Goal: Task Accomplishment & Management: Use online tool/utility

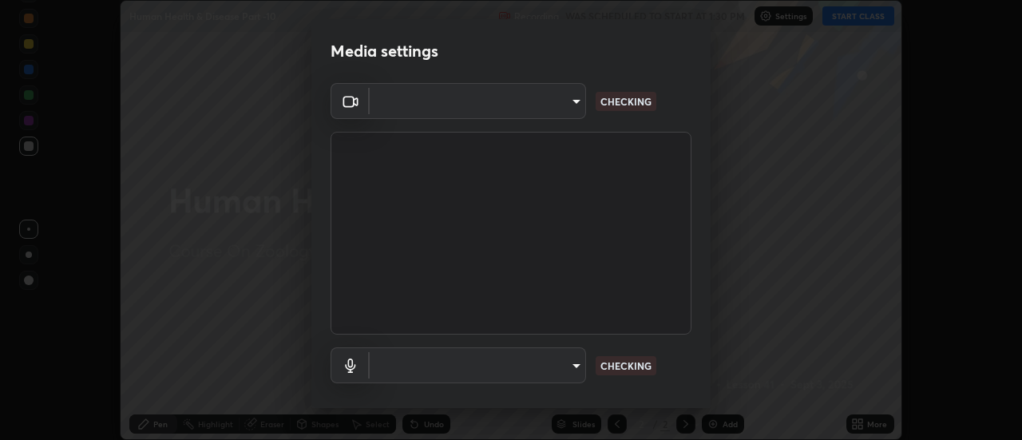
scroll to position [440, 1022]
type input "4c72da43d9f8fe59a3f1c51c15ce5ef4700dc23536a29d5760a7834eb8cafeb2"
click at [573, 367] on body "Erase all Human Health & Disease Part -10 Recording WAS SCHEDULED TO START AT 1…" at bounding box center [511, 220] width 1022 height 440
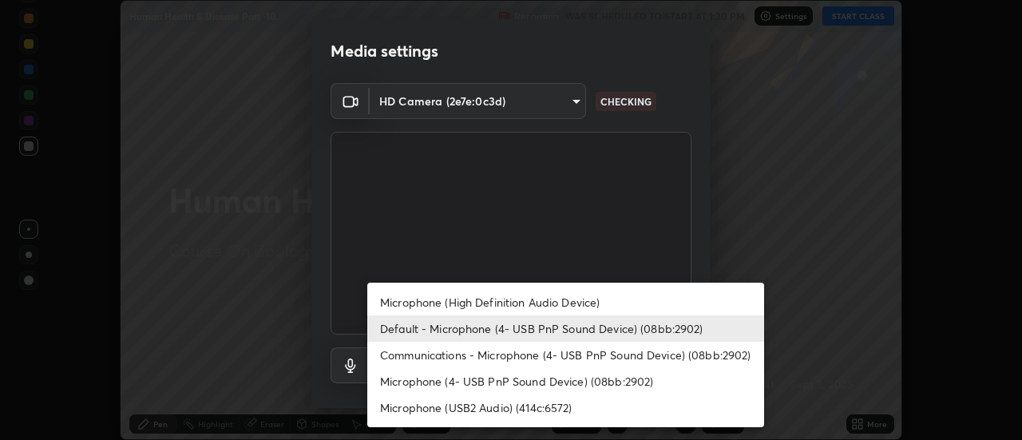
click at [580, 301] on li "Microphone (High Definition Audio Device)" at bounding box center [565, 302] width 397 height 26
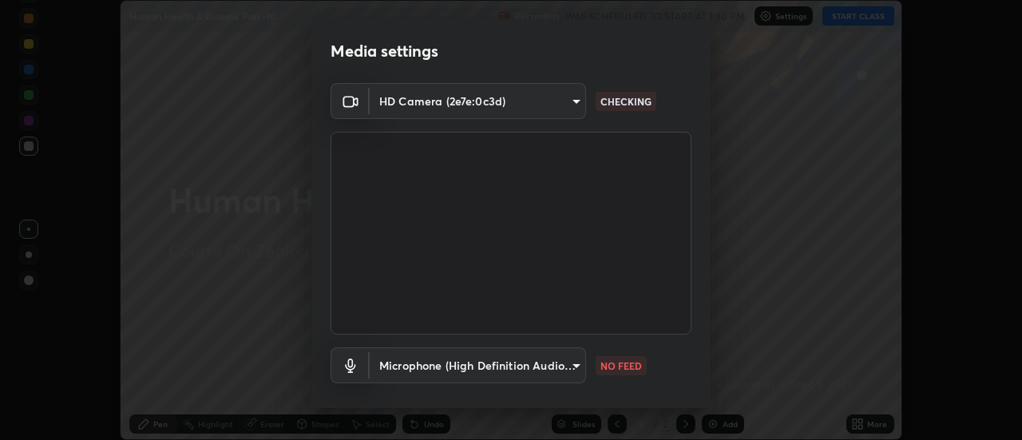
click at [576, 367] on body "Erase all Human Health & Disease Part -10 Recording WAS SCHEDULED TO START AT 1…" at bounding box center [511, 220] width 1022 height 440
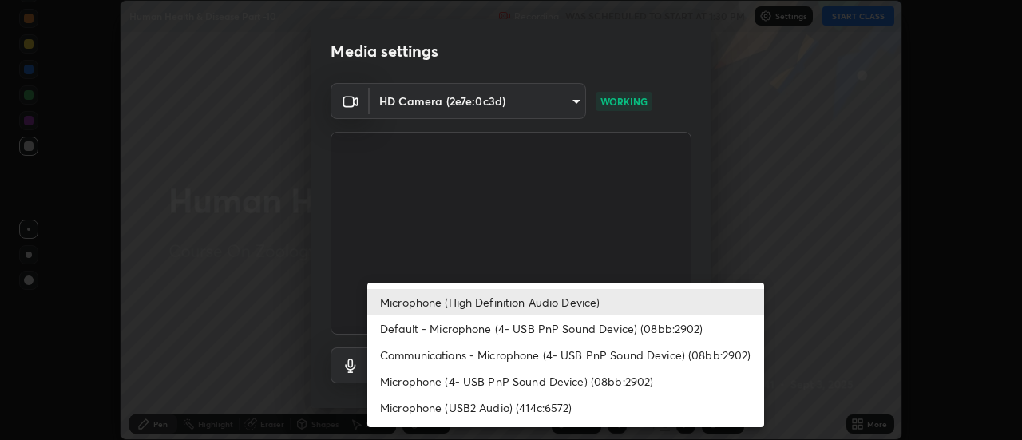
click at [565, 325] on li "Default - Microphone (4- USB PnP Sound Device) (08bb:2902)" at bounding box center [565, 328] width 397 height 26
type input "default"
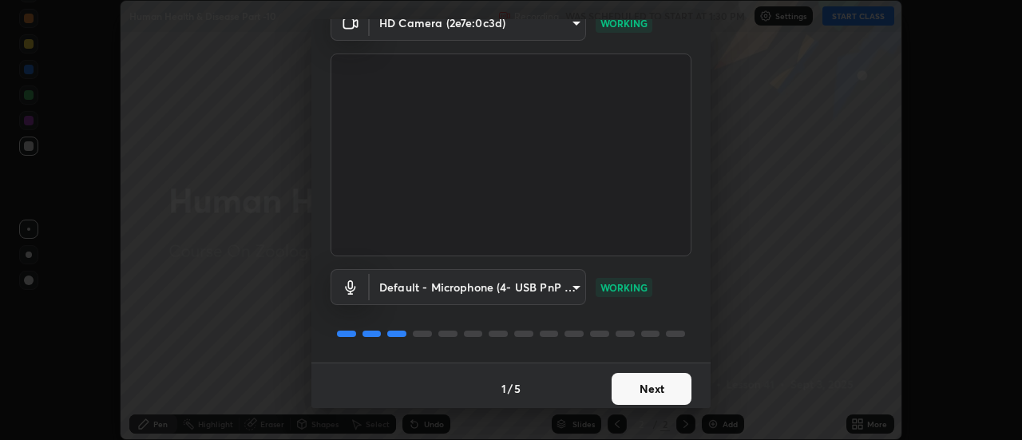
scroll to position [84, 0]
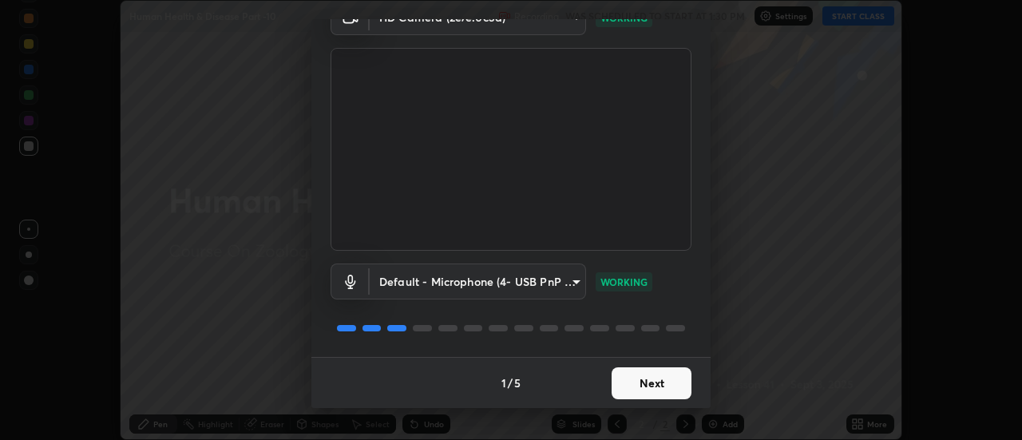
click at [664, 388] on button "Next" at bounding box center [652, 383] width 80 height 32
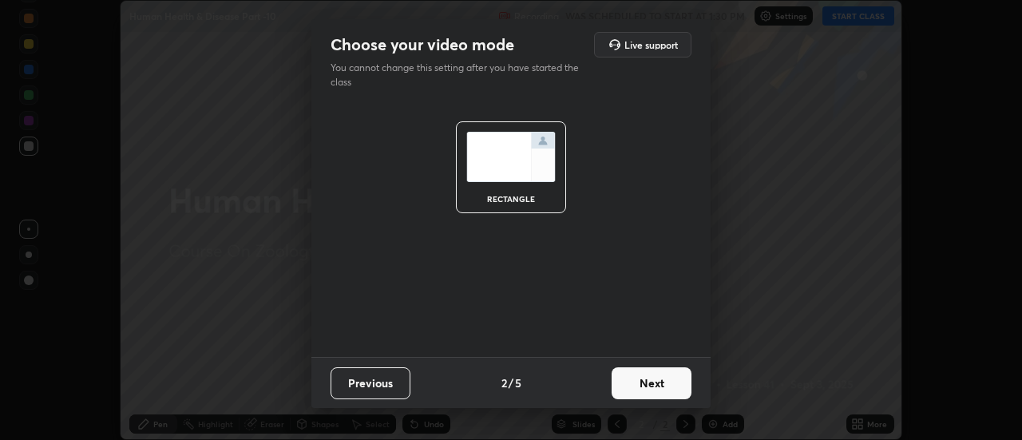
scroll to position [0, 0]
click at [661, 390] on button "Next" at bounding box center [652, 383] width 80 height 32
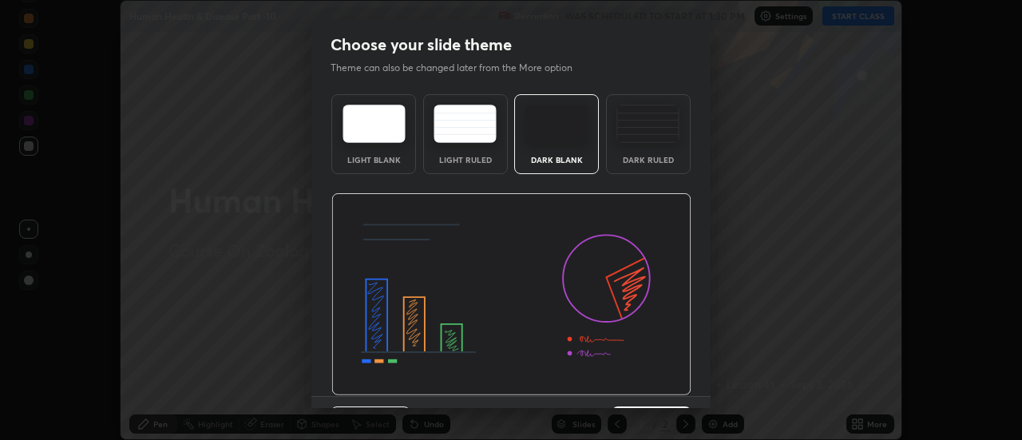
scroll to position [39, 0]
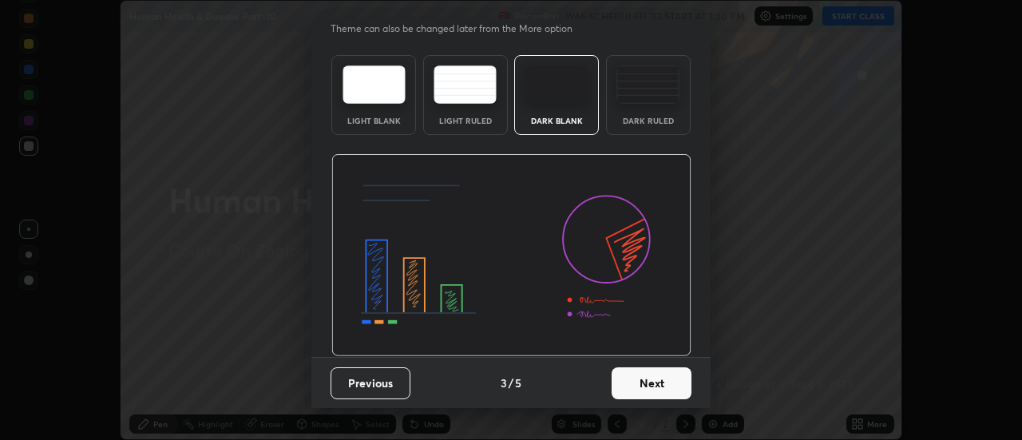
click at [677, 387] on button "Next" at bounding box center [652, 383] width 80 height 32
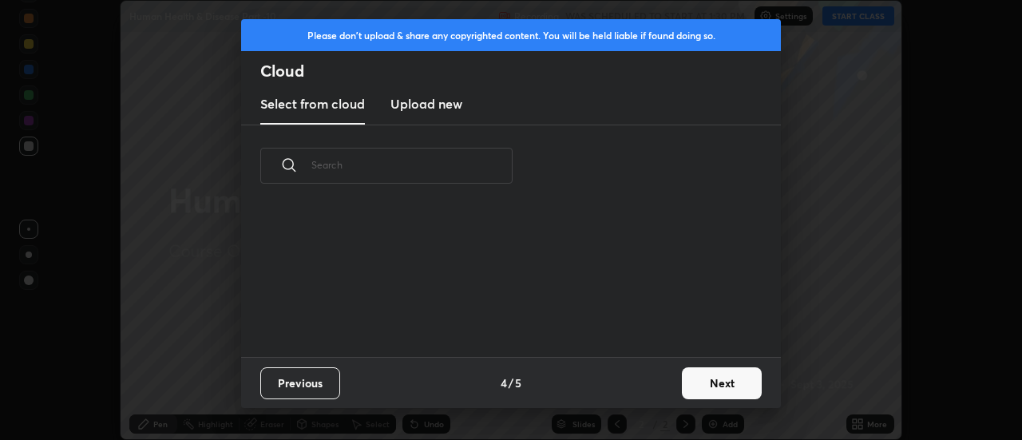
scroll to position [0, 0]
click at [705, 386] on button "Next" at bounding box center [722, 383] width 80 height 32
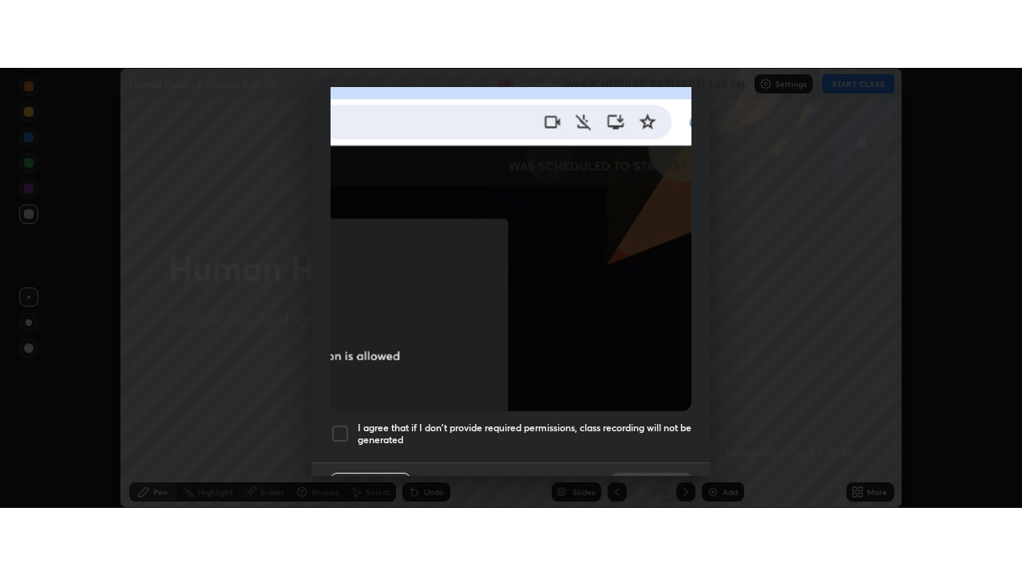
scroll to position [410, 0]
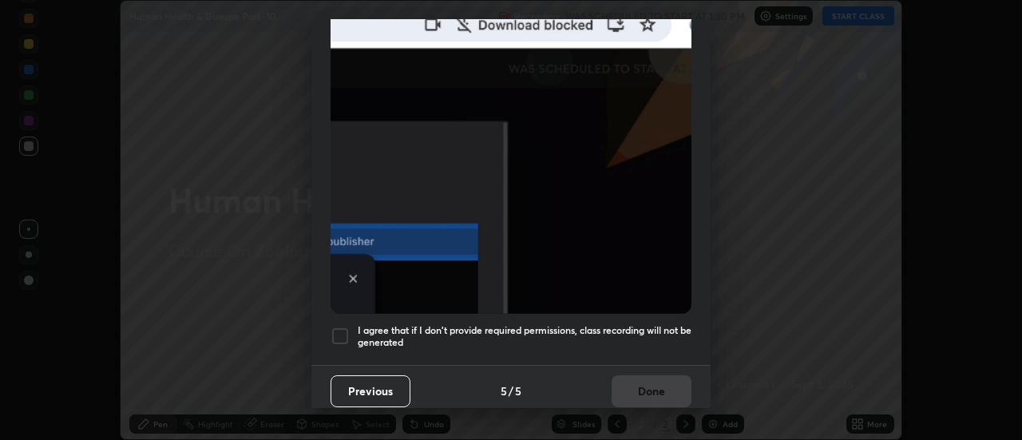
click at [339, 329] on div at bounding box center [340, 336] width 19 height 19
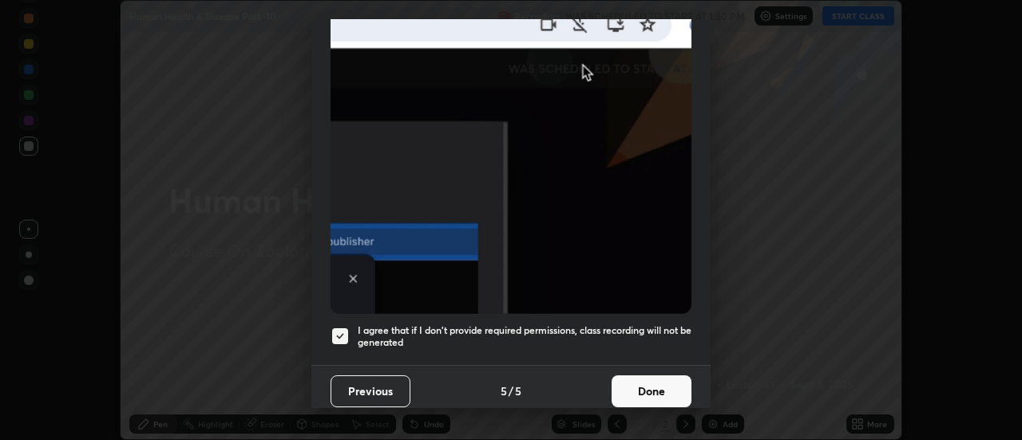
click at [639, 389] on button "Done" at bounding box center [652, 391] width 80 height 32
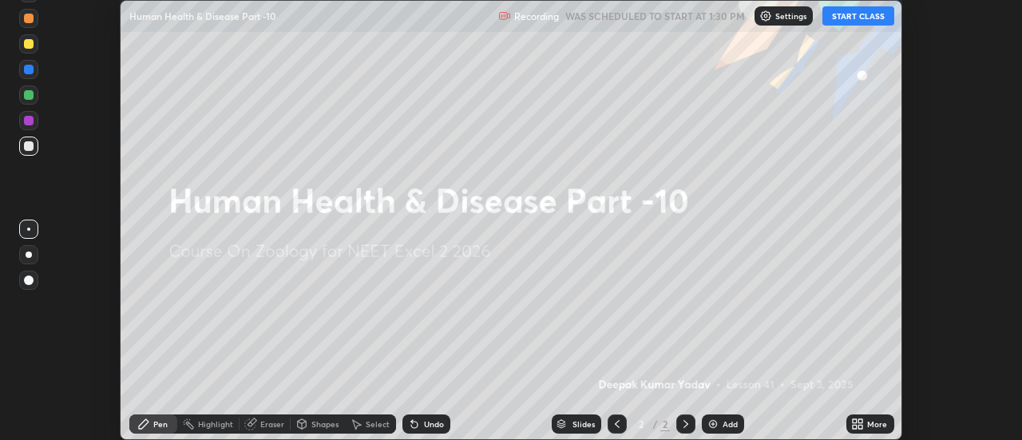
click at [859, 422] on icon at bounding box center [861, 421] width 4 height 4
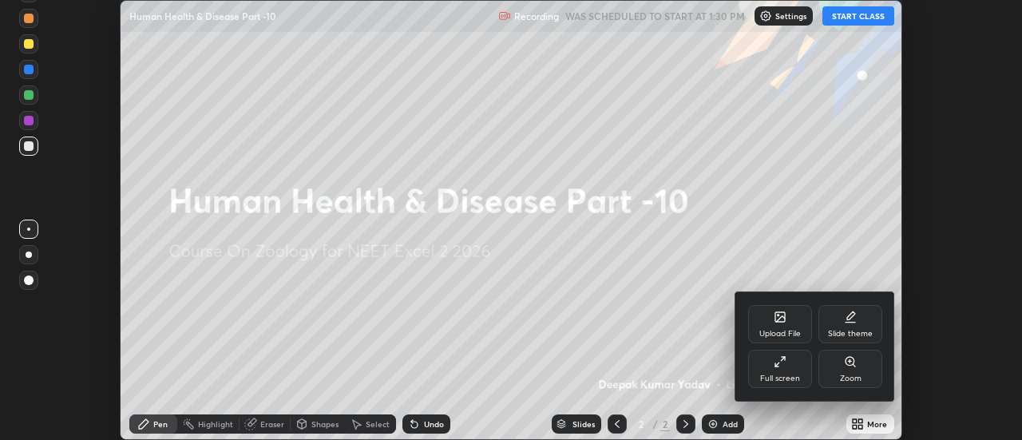
click at [797, 369] on div "Full screen" at bounding box center [780, 369] width 64 height 38
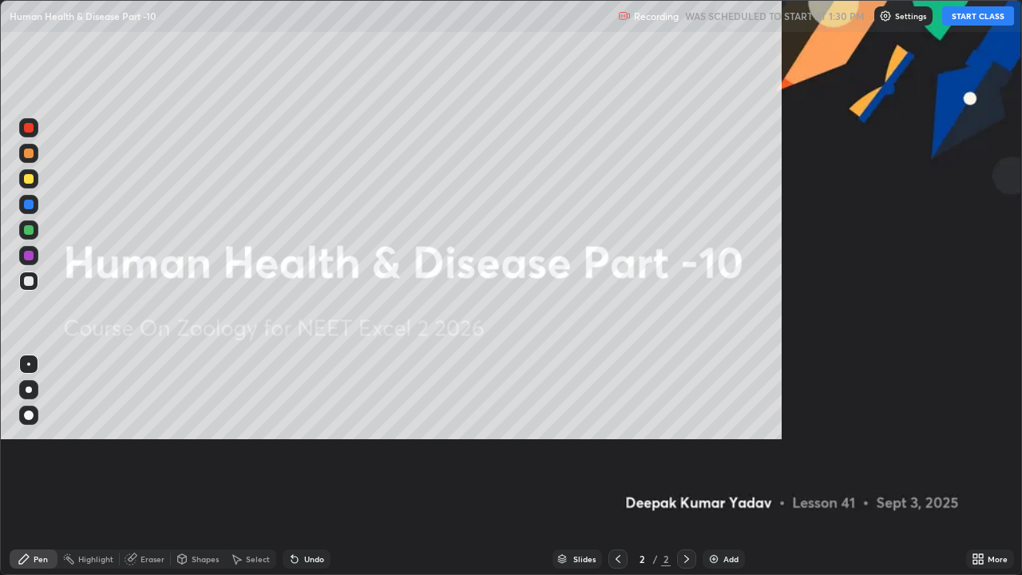
scroll to position [575, 1022]
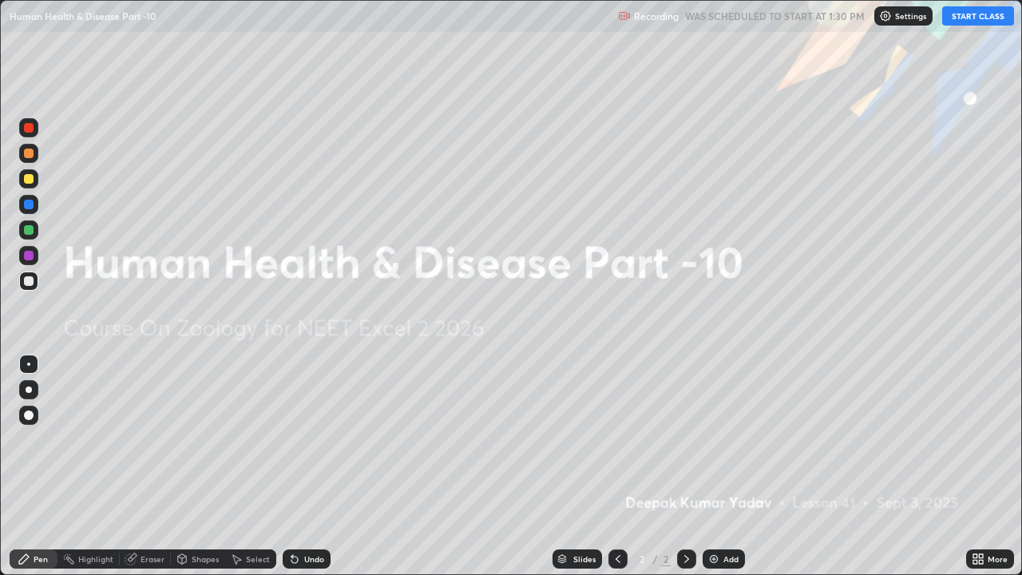
click at [711, 439] on img at bounding box center [713, 559] width 13 height 13
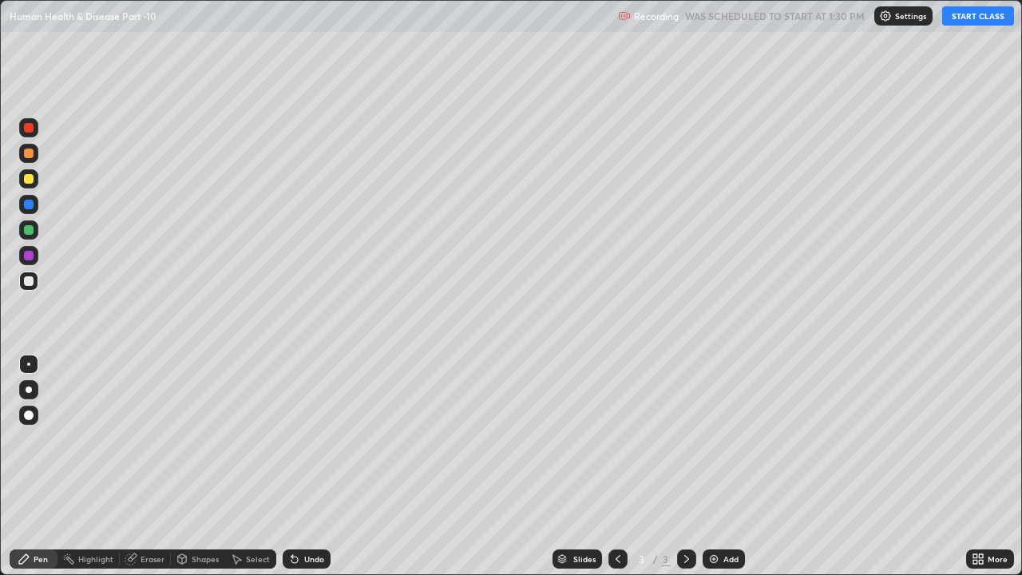
click at [968, 23] on button "START CLASS" at bounding box center [978, 15] width 72 height 19
click at [44, 439] on div "Pen" at bounding box center [41, 559] width 14 height 8
click at [26, 414] on div at bounding box center [29, 415] width 10 height 10
click at [26, 178] on div at bounding box center [29, 179] width 10 height 10
click at [294, 439] on icon at bounding box center [294, 560] width 6 height 6
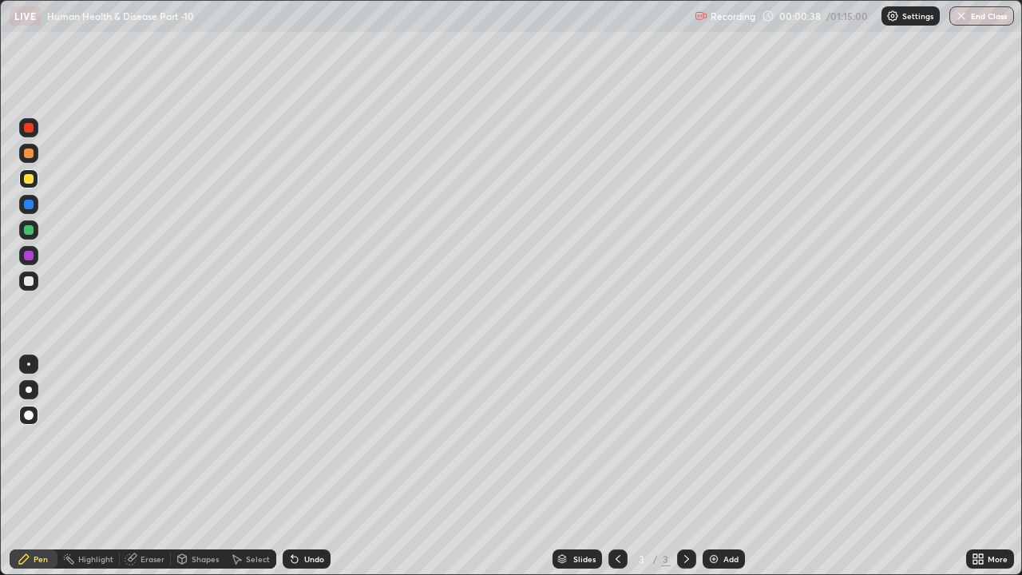
click at [291, 439] on icon at bounding box center [292, 556] width 2 height 2
click at [28, 210] on div at bounding box center [28, 204] width 19 height 19
click at [716, 439] on img at bounding box center [713, 559] width 13 height 13
click at [26, 180] on div at bounding box center [29, 179] width 10 height 10
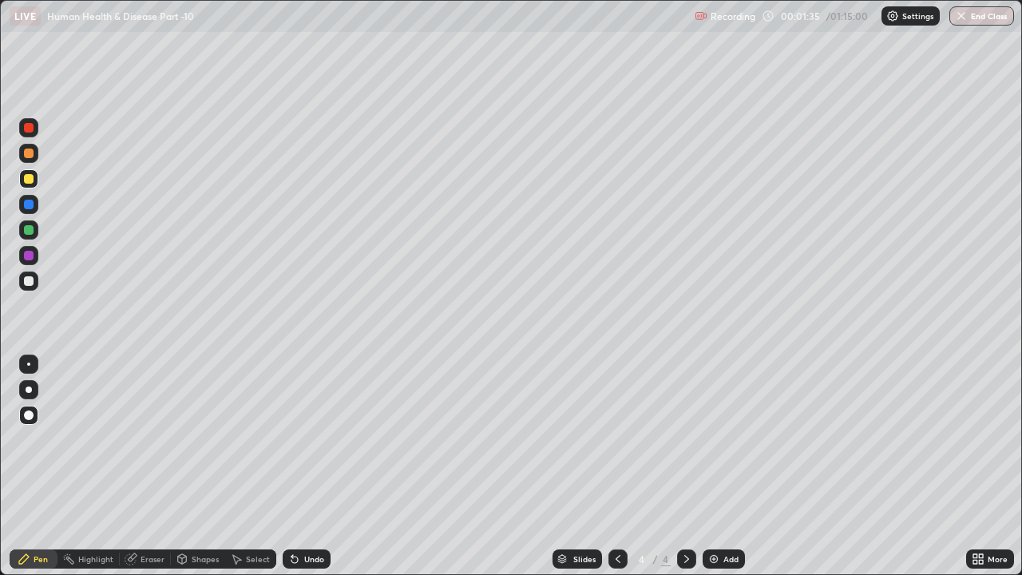
click at [32, 230] on div at bounding box center [29, 230] width 10 height 10
click at [291, 439] on icon at bounding box center [294, 560] width 6 height 6
click at [296, 439] on icon at bounding box center [294, 559] width 13 height 13
click at [291, 439] on icon at bounding box center [292, 556] width 2 height 2
click at [292, 439] on icon at bounding box center [294, 560] width 6 height 6
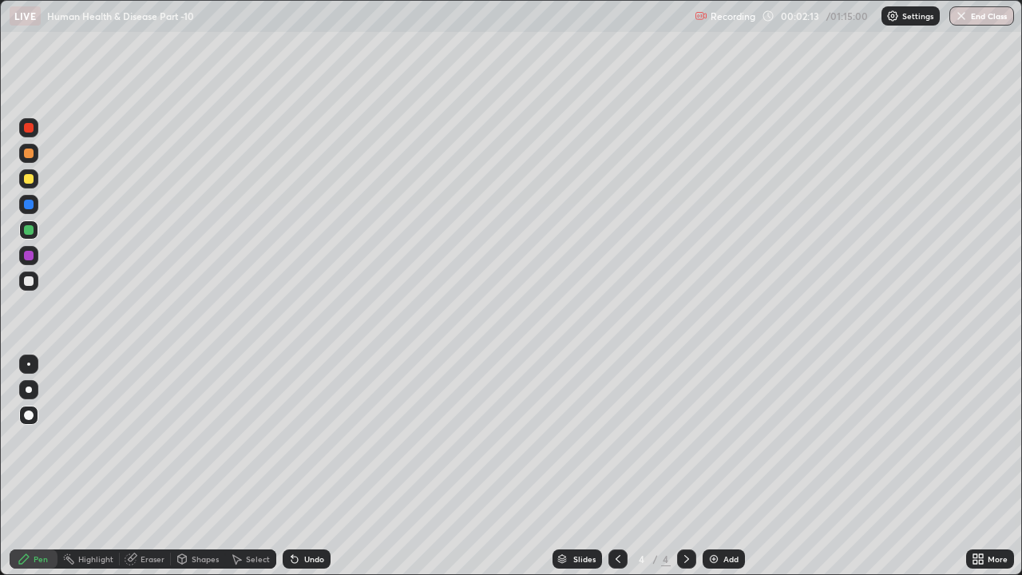
click at [33, 153] on div at bounding box center [29, 154] width 10 height 10
click at [36, 232] on div at bounding box center [28, 229] width 19 height 19
click at [291, 439] on icon at bounding box center [292, 556] width 2 height 2
click at [291, 439] on icon at bounding box center [294, 560] width 6 height 6
click at [299, 439] on div "Undo" at bounding box center [307, 558] width 48 height 19
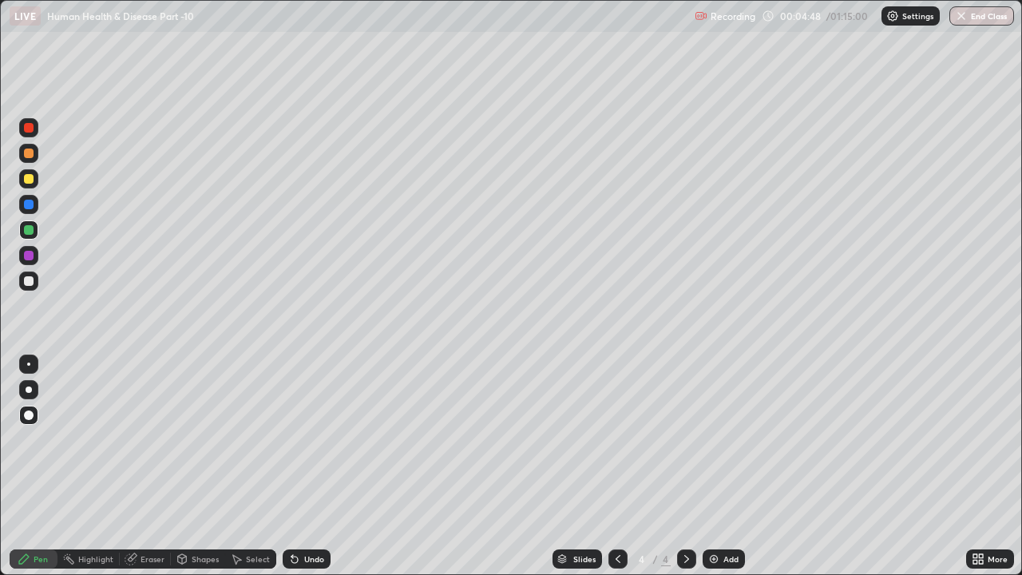
click at [30, 154] on div at bounding box center [29, 154] width 10 height 10
click at [29, 210] on div at bounding box center [28, 204] width 19 height 19
click at [28, 284] on div at bounding box center [29, 281] width 10 height 10
click at [30, 229] on div at bounding box center [29, 230] width 10 height 10
click at [679, 439] on div at bounding box center [686, 558] width 19 height 19
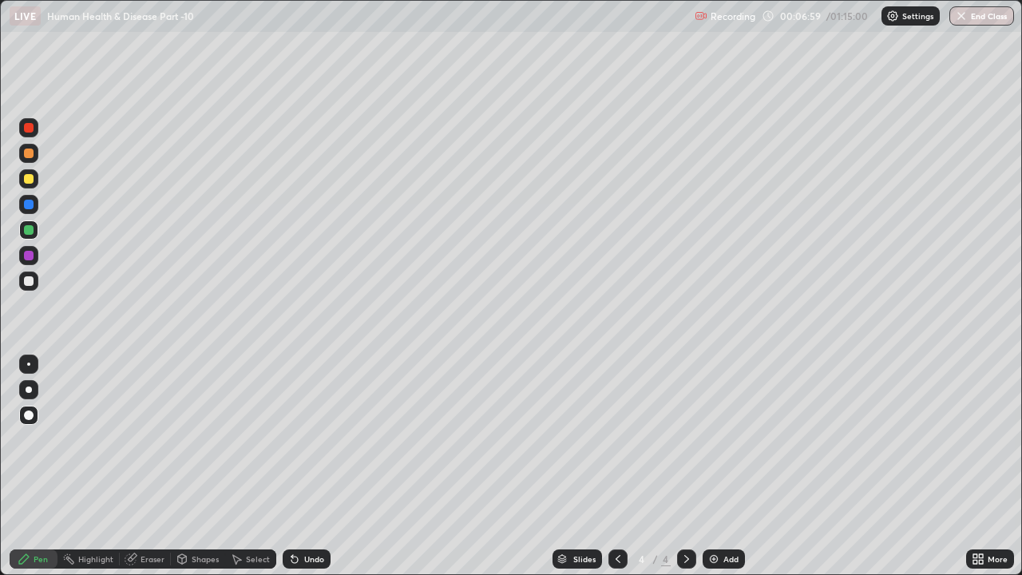
click at [291, 439] on icon at bounding box center [292, 556] width 2 height 2
click at [292, 439] on icon at bounding box center [294, 560] width 6 height 6
click at [291, 439] on icon at bounding box center [292, 556] width 2 height 2
click at [292, 439] on icon at bounding box center [294, 560] width 6 height 6
click at [36, 157] on div at bounding box center [28, 153] width 19 height 19
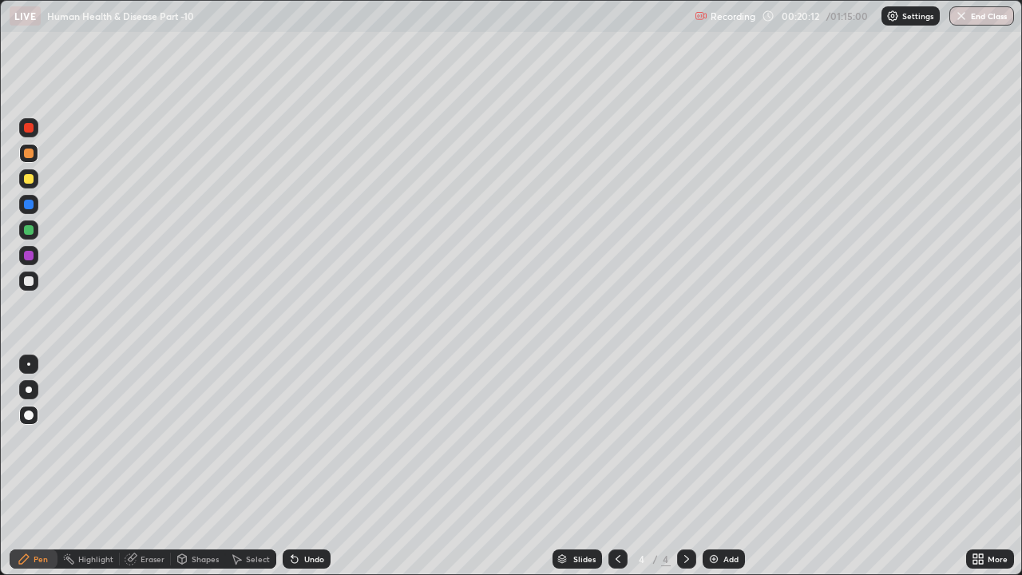
click at [704, 439] on div "Add" at bounding box center [724, 558] width 42 height 19
click at [29, 234] on div at bounding box center [29, 230] width 10 height 10
click at [291, 439] on icon at bounding box center [294, 560] width 6 height 6
click at [294, 439] on icon at bounding box center [294, 560] width 6 height 6
click at [292, 439] on icon at bounding box center [294, 560] width 6 height 6
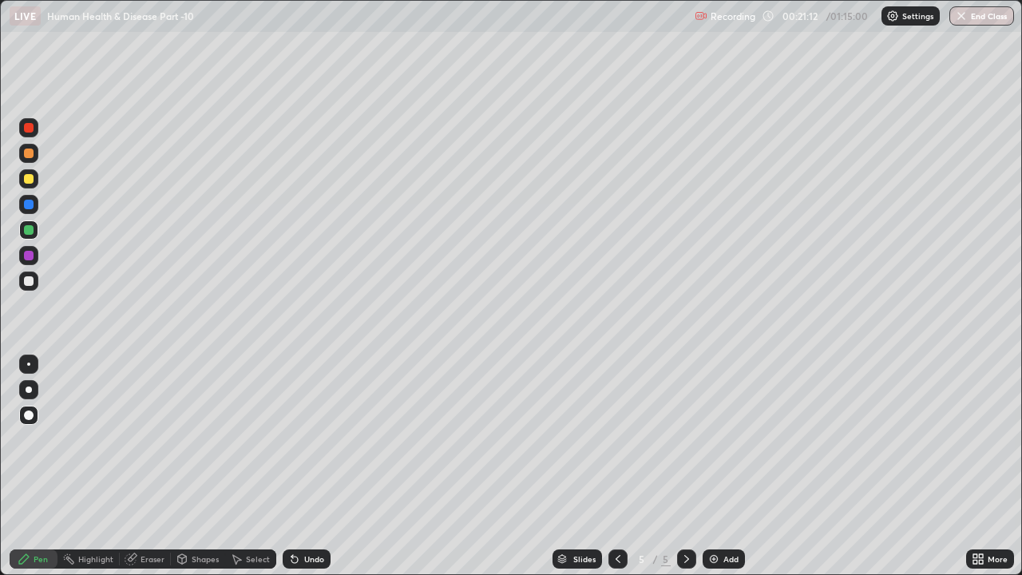
click at [292, 439] on icon at bounding box center [294, 560] width 6 height 6
click at [298, 439] on icon at bounding box center [294, 559] width 13 height 13
click at [299, 439] on icon at bounding box center [294, 559] width 13 height 13
click at [299, 439] on div "Undo" at bounding box center [307, 558] width 48 height 19
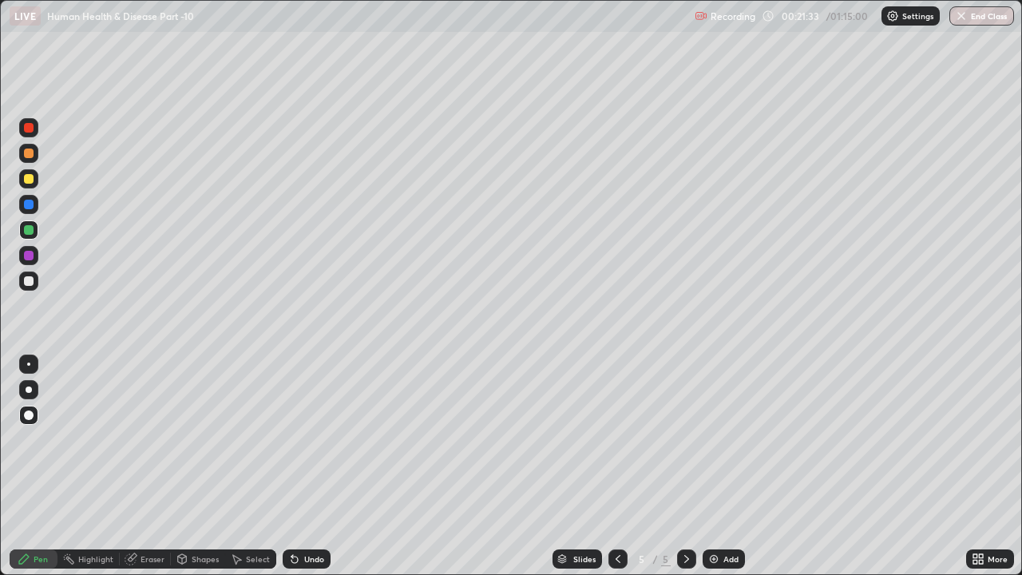
click at [291, 439] on icon at bounding box center [292, 556] width 2 height 2
click at [291, 439] on icon at bounding box center [294, 560] width 6 height 6
click at [299, 439] on icon at bounding box center [294, 559] width 13 height 13
click at [295, 439] on icon at bounding box center [294, 560] width 6 height 6
click at [29, 126] on div at bounding box center [29, 128] width 10 height 10
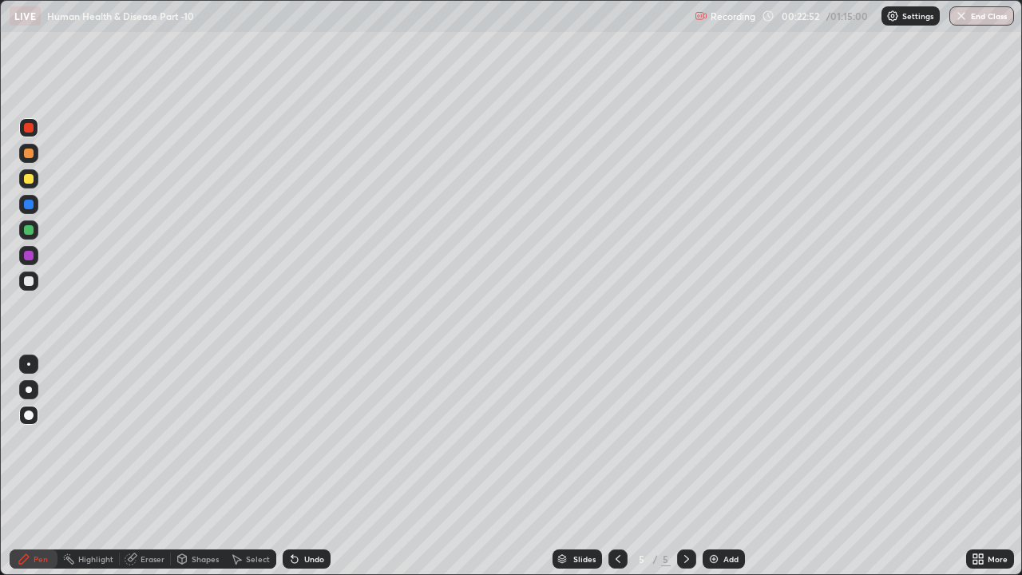
click at [295, 439] on icon at bounding box center [294, 559] width 13 height 13
click at [31, 233] on div at bounding box center [29, 230] width 10 height 10
click at [30, 205] on div at bounding box center [29, 205] width 10 height 10
click at [608, 439] on div at bounding box center [617, 558] width 19 height 19
click at [616, 439] on icon at bounding box center [618, 559] width 13 height 13
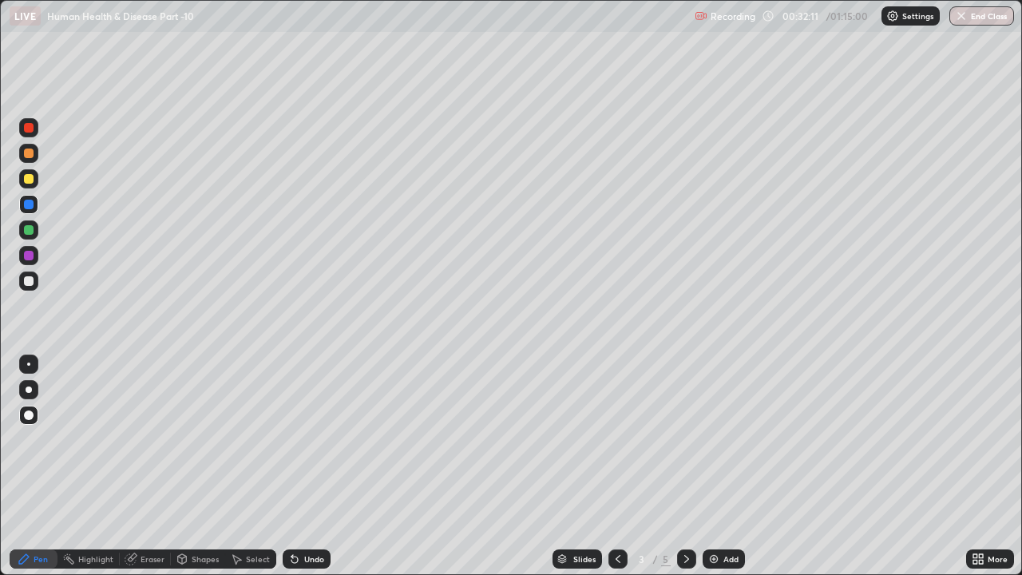
click at [30, 132] on div at bounding box center [29, 128] width 10 height 10
click at [685, 439] on icon at bounding box center [686, 559] width 13 height 13
click at [677, 439] on div at bounding box center [686, 558] width 19 height 19
click at [28, 287] on div at bounding box center [28, 280] width 19 height 19
click at [707, 439] on img at bounding box center [713, 559] width 13 height 13
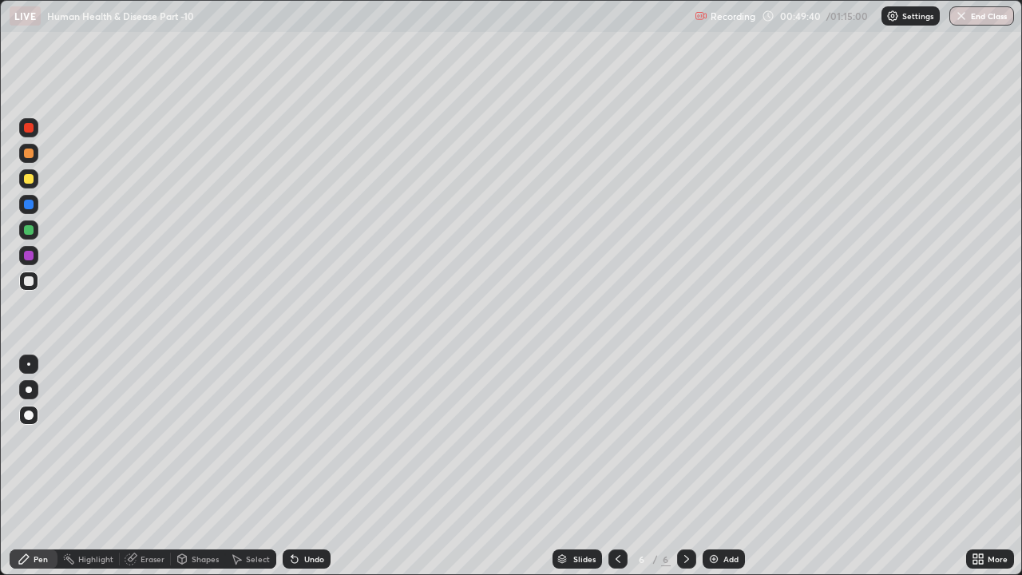
click at [33, 179] on div at bounding box center [29, 179] width 10 height 10
click at [30, 128] on div at bounding box center [29, 128] width 10 height 10
click at [714, 439] on img at bounding box center [713, 559] width 13 height 13
click at [711, 439] on img at bounding box center [713, 559] width 13 height 13
click at [30, 234] on div at bounding box center [29, 230] width 10 height 10
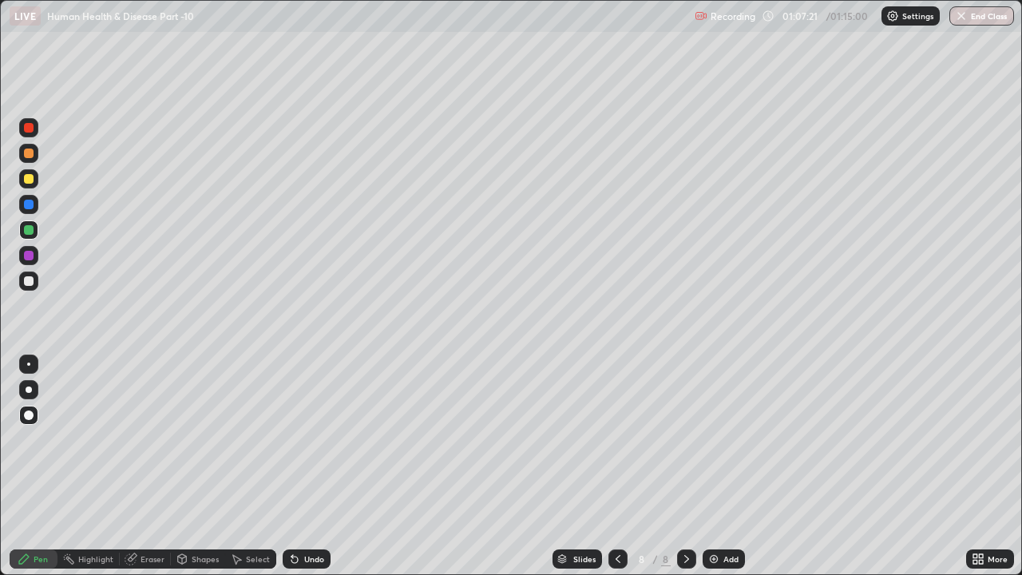
click at [291, 439] on icon at bounding box center [294, 560] width 6 height 6
click at [22, 180] on div at bounding box center [28, 178] width 19 height 19
click at [977, 22] on button "End Class" at bounding box center [982, 15] width 63 height 19
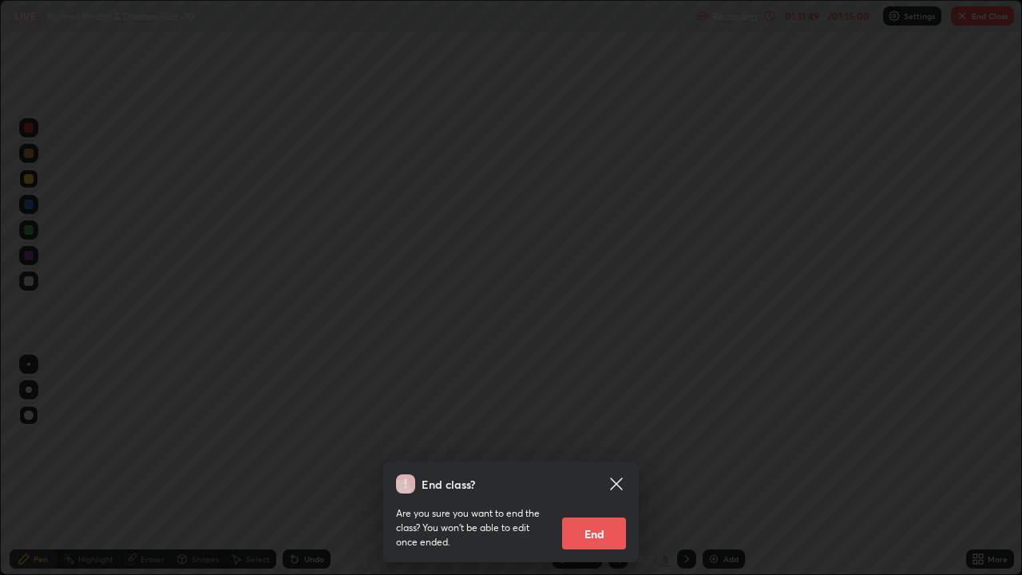
click at [604, 439] on button "End" at bounding box center [594, 533] width 64 height 32
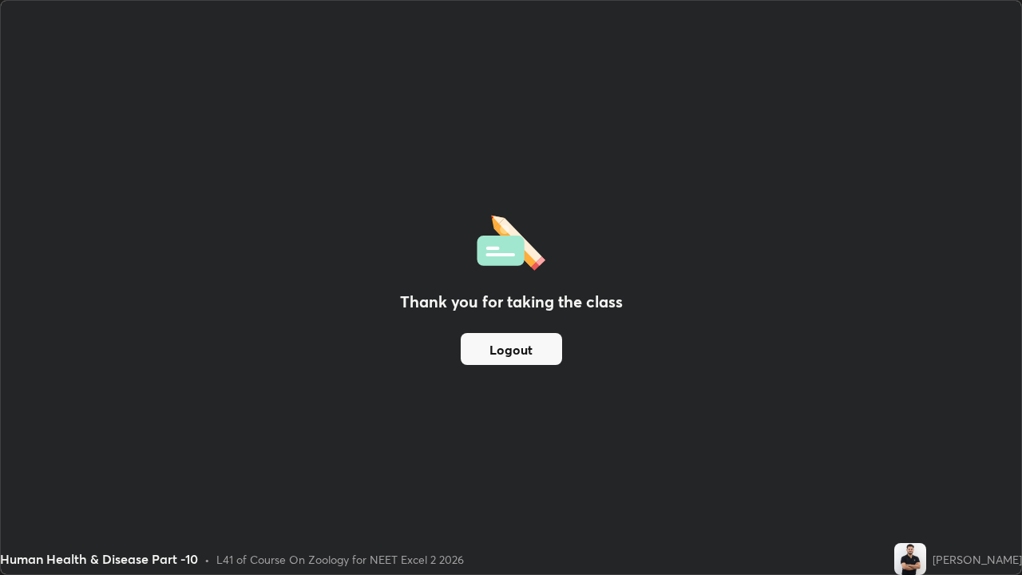
click at [500, 355] on button "Logout" at bounding box center [511, 349] width 101 height 32
